Goal: Task Accomplishment & Management: Manage account settings

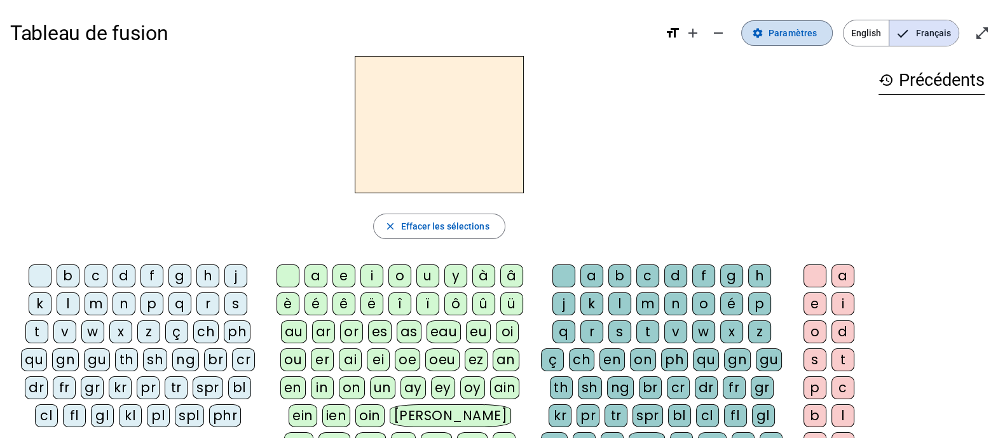
click at [798, 36] on span "Paramètres" at bounding box center [793, 32] width 48 height 15
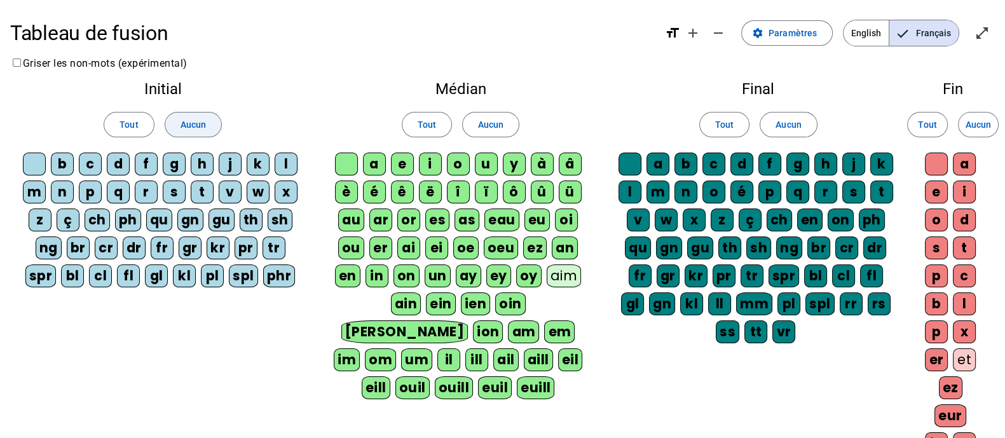
click at [193, 125] on span "Aucun" at bounding box center [193, 124] width 25 height 15
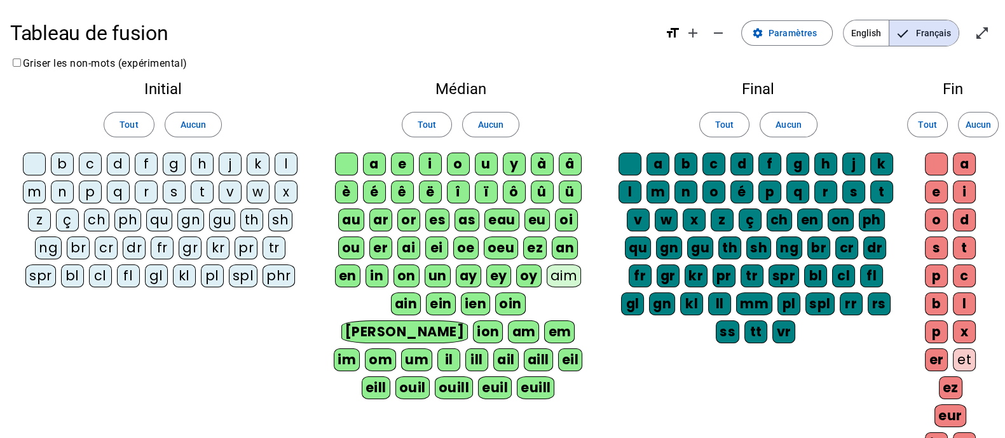
click at [119, 164] on div "d" at bounding box center [118, 164] width 23 height 23
click at [284, 167] on div "l" at bounding box center [286, 164] width 23 height 23
click at [198, 190] on div "t" at bounding box center [202, 192] width 23 height 23
click at [373, 165] on div "a" at bounding box center [374, 164] width 23 height 23
click at [495, 127] on span "Aucun" at bounding box center [490, 124] width 25 height 15
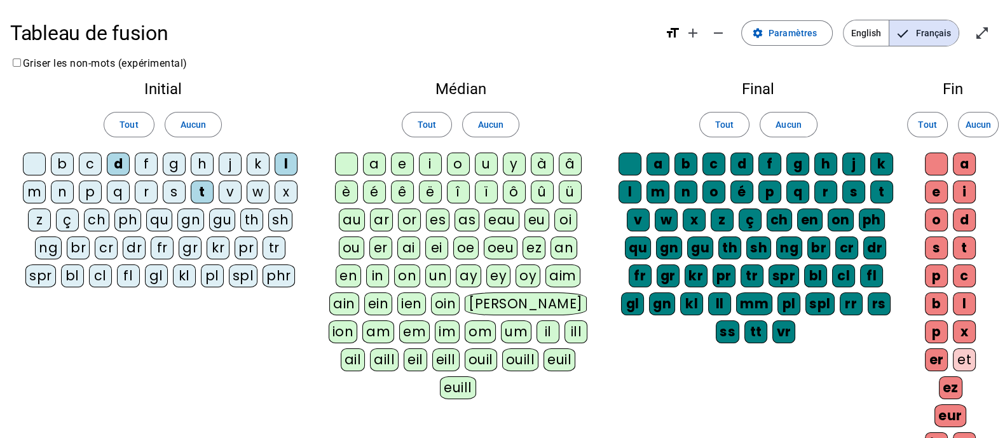
click at [376, 163] on div "a" at bounding box center [374, 164] width 23 height 23
click at [483, 160] on div "u" at bounding box center [486, 164] width 23 height 23
click at [661, 163] on div "a" at bounding box center [658, 164] width 23 height 23
click at [632, 186] on div "l" at bounding box center [630, 192] width 23 height 23
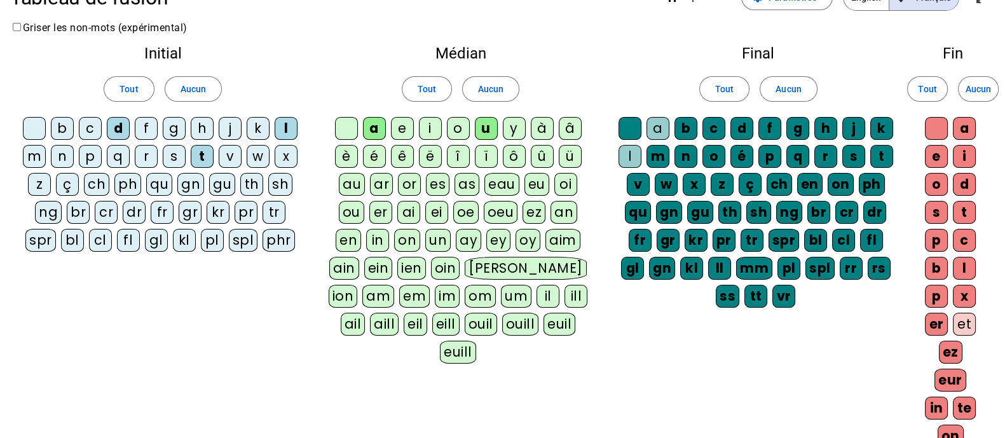
scroll to position [33, 0]
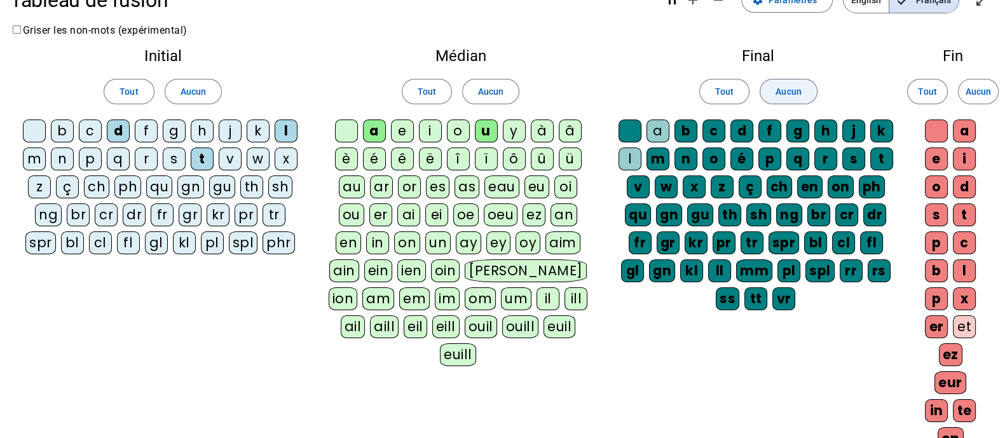
click at [791, 88] on span "Aucun" at bounding box center [788, 91] width 25 height 15
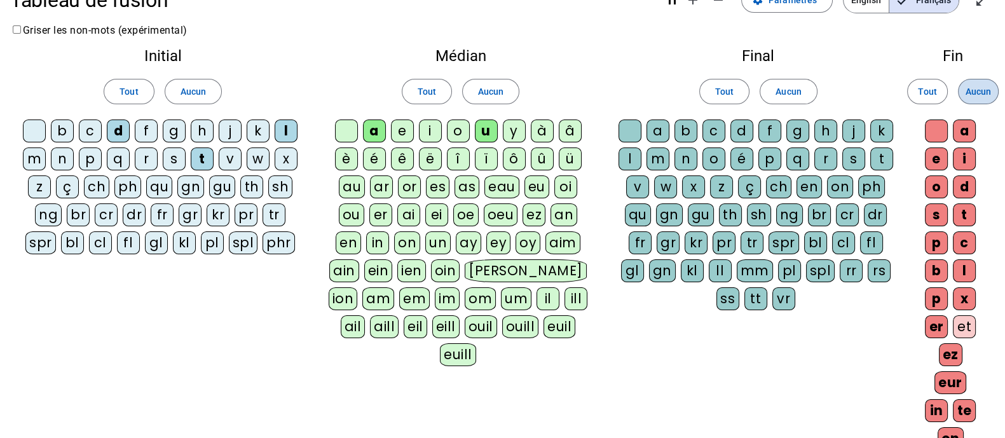
click at [989, 96] on span "Aucun" at bounding box center [978, 91] width 25 height 15
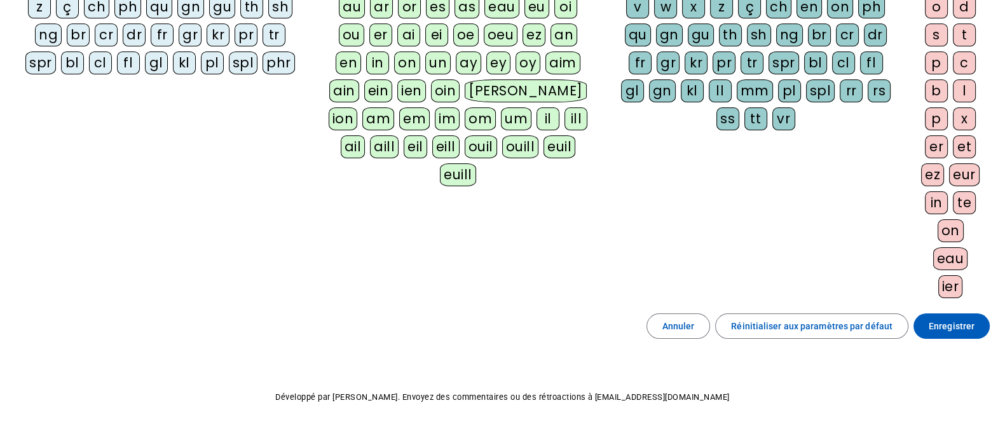
scroll to position [244, 0]
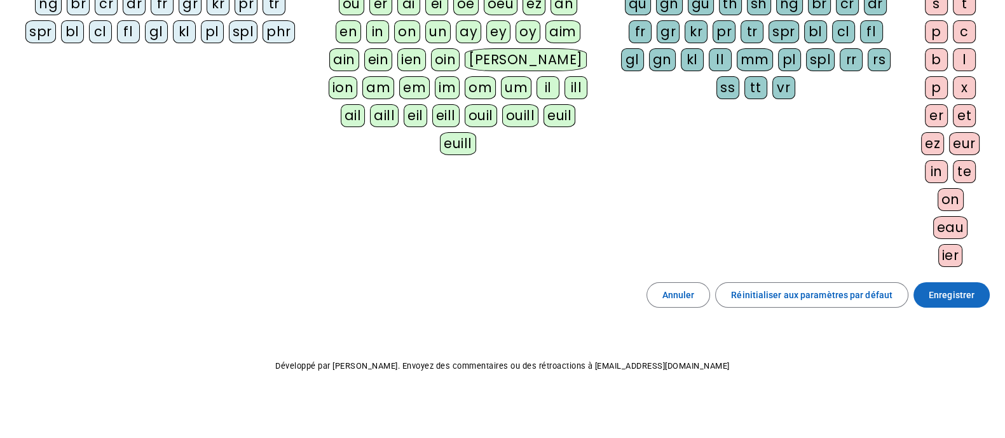
click at [960, 294] on span "Enregistrer" at bounding box center [952, 294] width 46 height 15
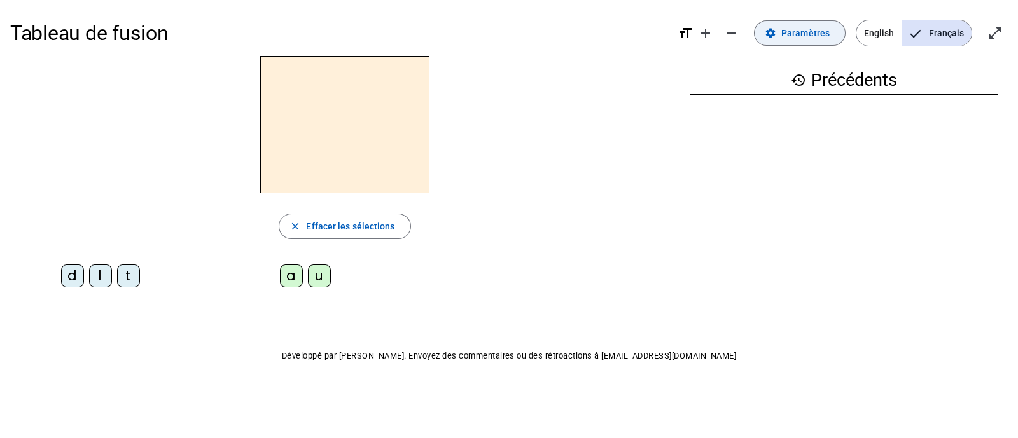
click at [802, 32] on span "Paramètres" at bounding box center [805, 32] width 48 height 15
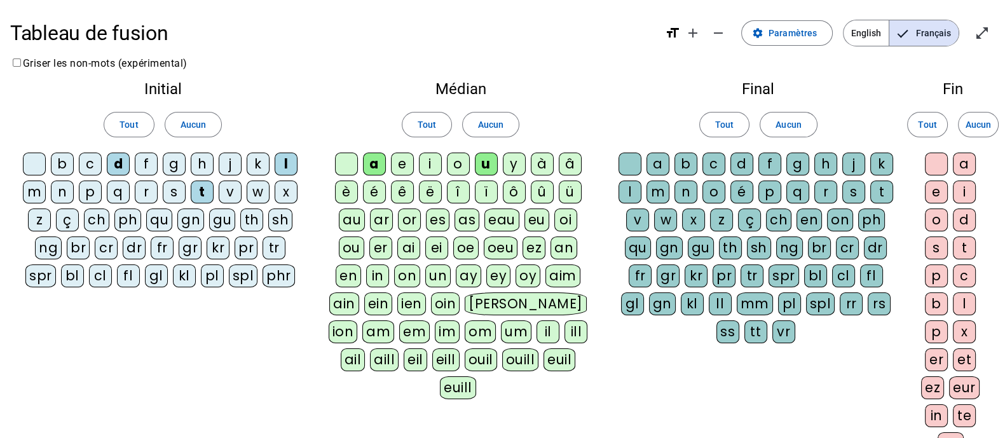
click at [400, 163] on div "e" at bounding box center [402, 164] width 23 height 23
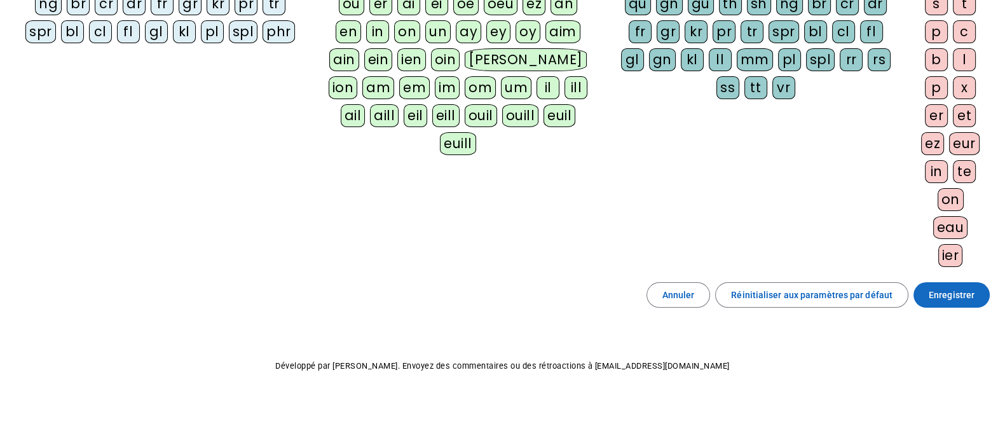
click at [948, 295] on span "Enregistrer" at bounding box center [952, 294] width 46 height 15
